Goal: Find specific page/section: Find specific page/section

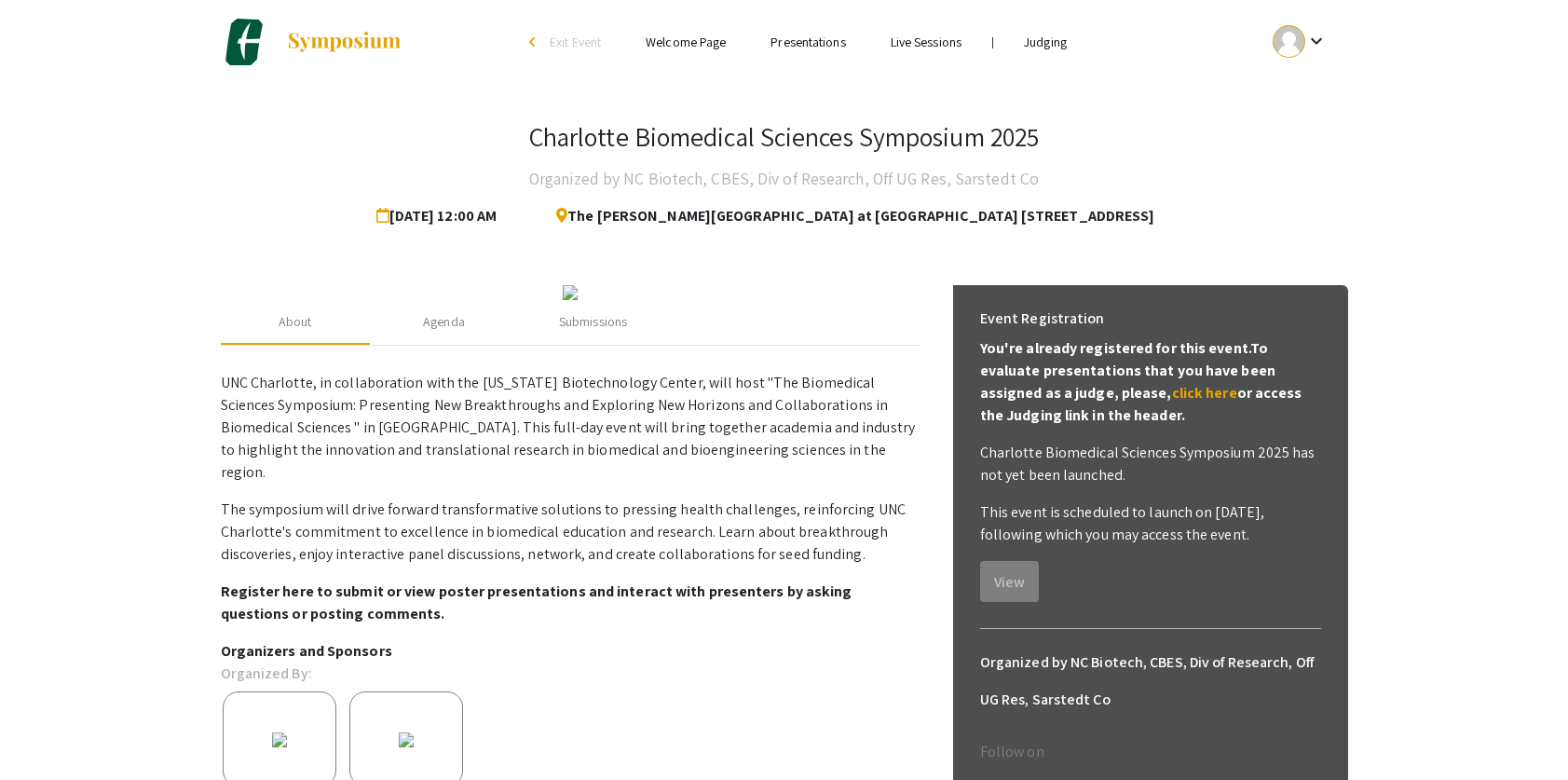
click at [1048, 40] on link "Judging" at bounding box center [1045, 42] width 43 height 17
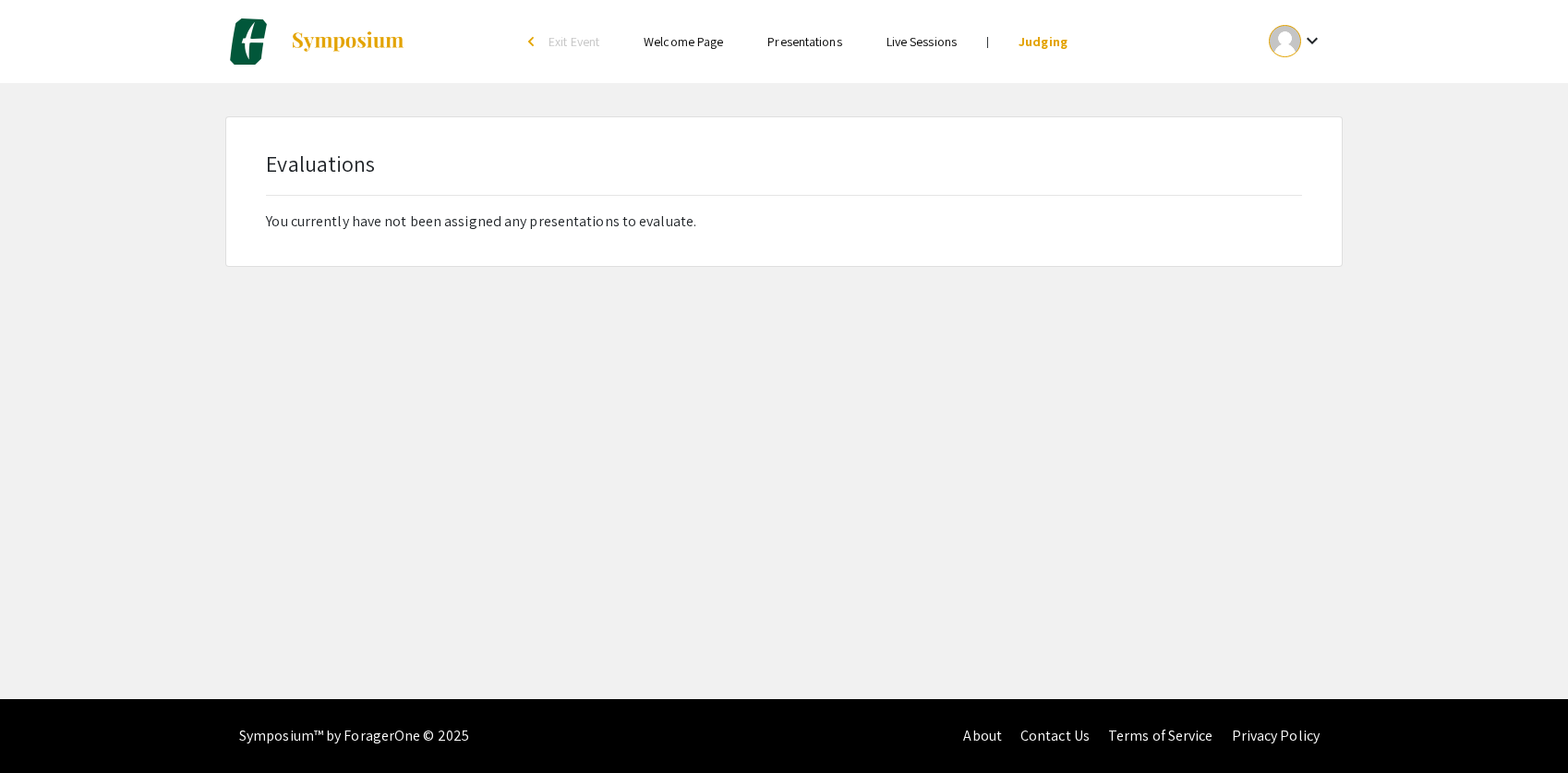
click at [693, 51] on li "Welcome Page" at bounding box center [684, 41] width 124 height 23
click at [688, 38] on link "Welcome Page" at bounding box center [683, 41] width 80 height 17
